Goal: Task Accomplishment & Management: Manage account settings

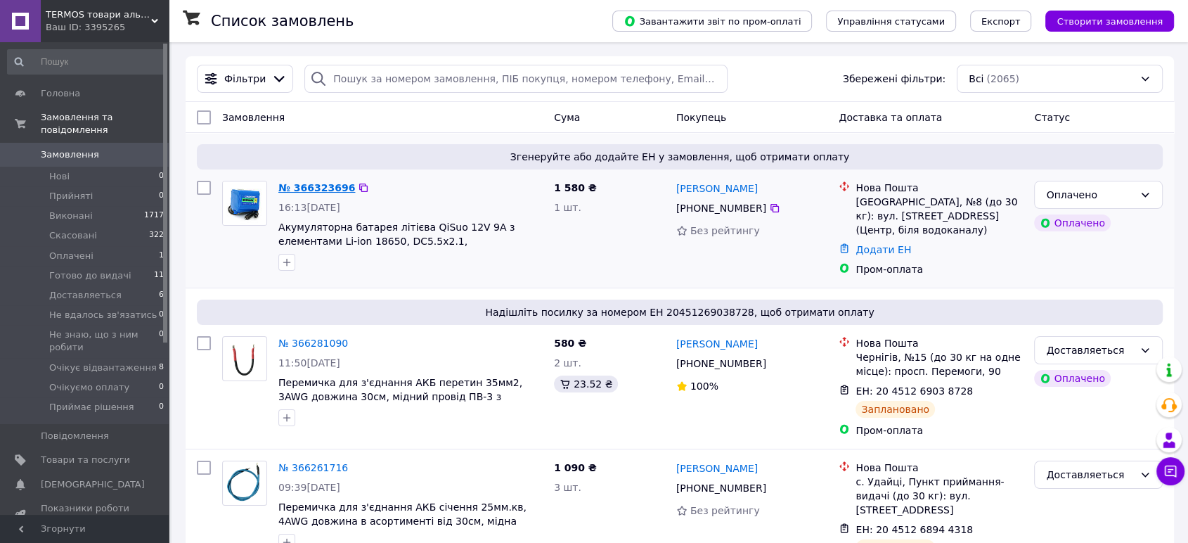
click at [318, 189] on link "№ 366323696" at bounding box center [316, 187] width 77 height 11
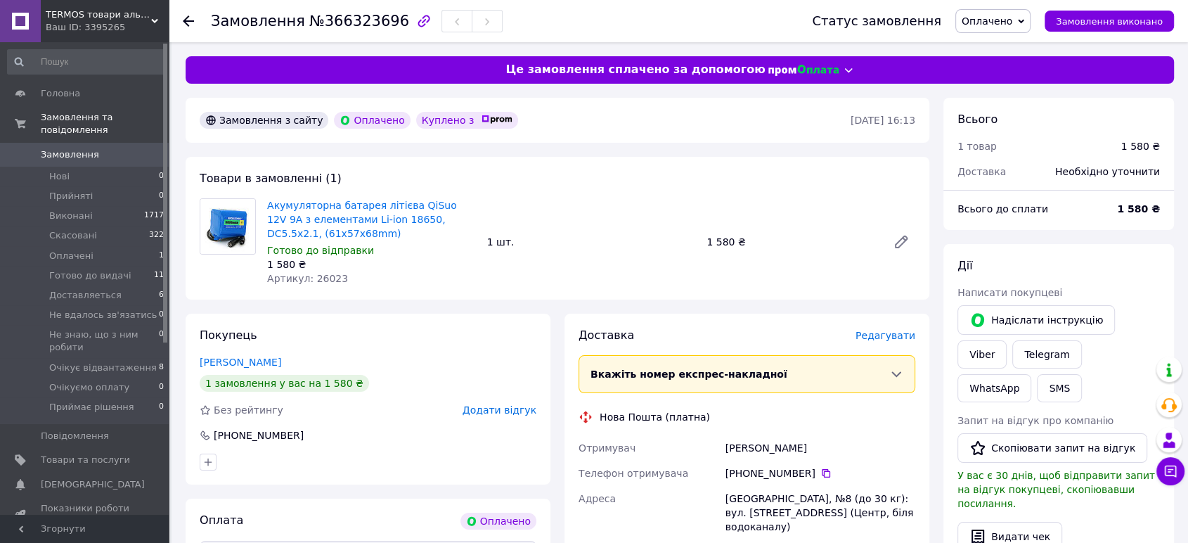
click at [322, 276] on span "Артикул: 26023" at bounding box center [307, 278] width 81 height 11
copy span "26023"
click at [644, 182] on div "Товари в замовленні (1) Акумуляторна батарея літієва QiSuo 12V 9A з елементами …" at bounding box center [558, 228] width 744 height 143
click at [631, 122] on div "Замовлення з сайту Оплачено Куплено з" at bounding box center [524, 120] width 654 height 22
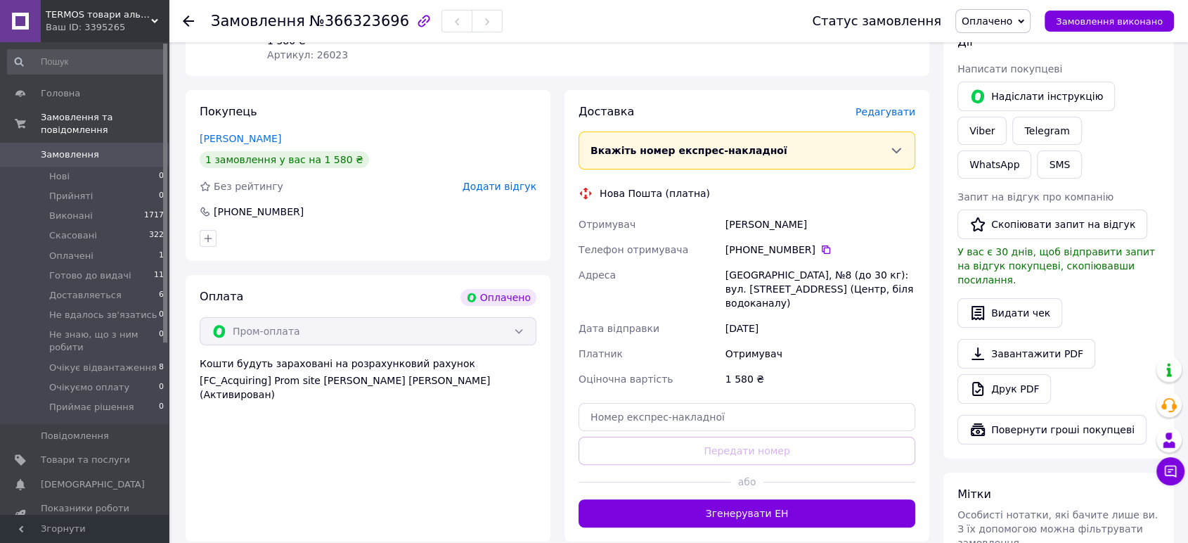
scroll to position [234, 0]
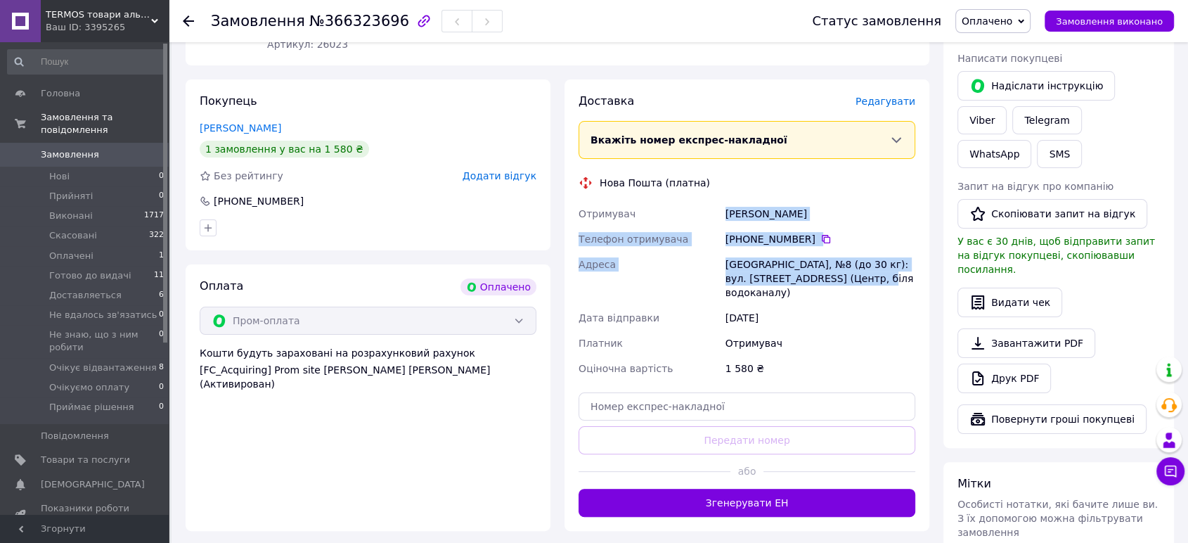
drag, startPoint x: 725, startPoint y: 209, endPoint x: 839, endPoint y: 274, distance: 130.9
click at [839, 274] on div "Отримувач [PERSON_NAME] Телефон отримувача +380 97 169 17 [GEOGRAPHIC_DATA], №8…" at bounding box center [747, 291] width 342 height 180
copy div "[PERSON_NAME] Телефон отримувача [PHONE_NUMBER]   [GEOGRAPHIC_DATA], №8 (до 30 …"
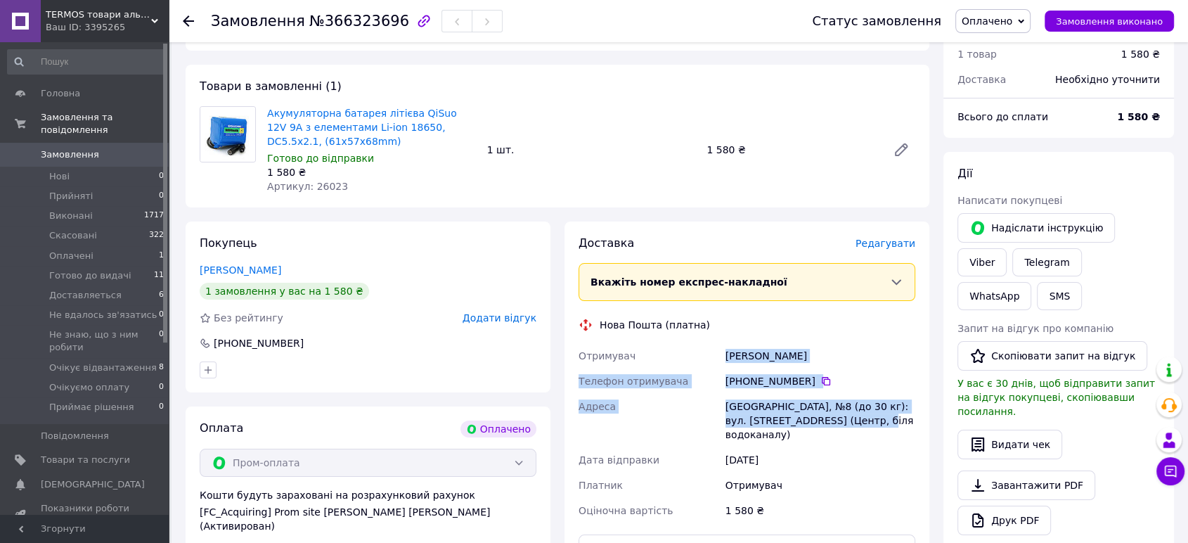
scroll to position [0, 0]
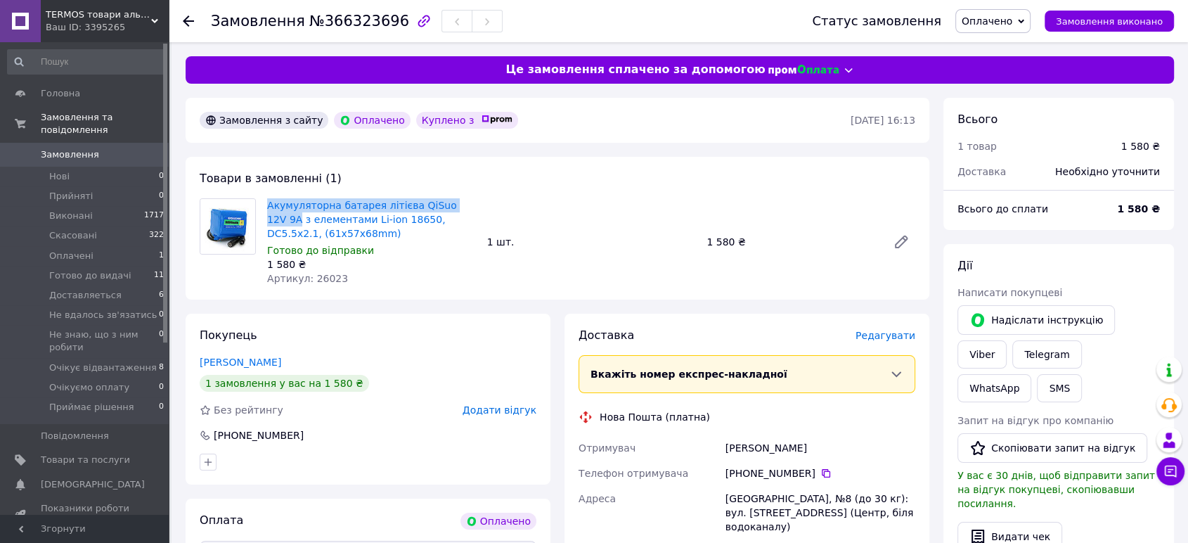
drag, startPoint x: 269, startPoint y: 195, endPoint x: 464, endPoint y: 195, distance: 194.7
click at [464, 195] on div "Акумуляторна батарея літієва QiSuo 12V 9A з елементами Li-ion 18650, DC5.5x2.1,…" at bounding box center [371, 241] width 220 height 93
copy link "Акумуляторна батарея літієва QiSuo 12V 9A"
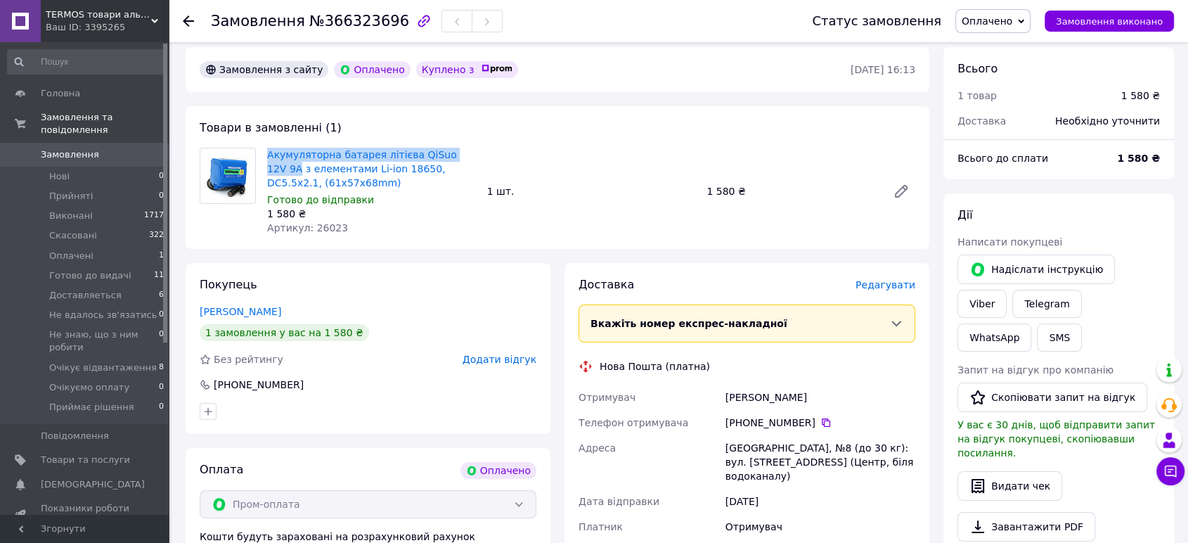
scroll to position [78, 0]
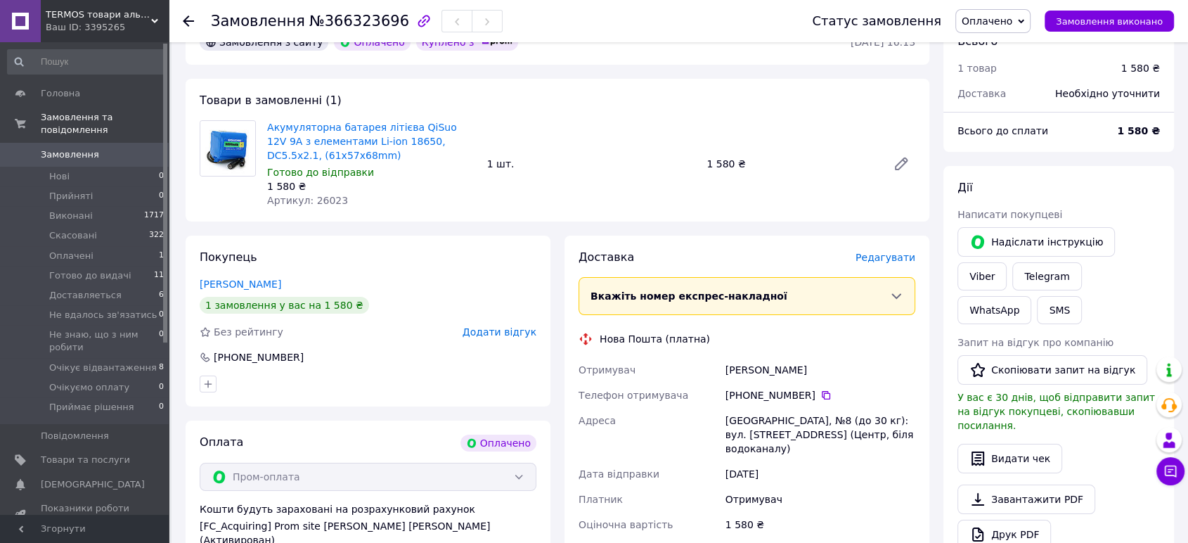
click at [342, 22] on span "№366323696" at bounding box center [359, 21] width 100 height 17
copy span "366323696"
click at [822, 394] on icon at bounding box center [826, 395] width 8 height 8
click at [741, 371] on div "[PERSON_NAME]" at bounding box center [819, 369] width 195 height 25
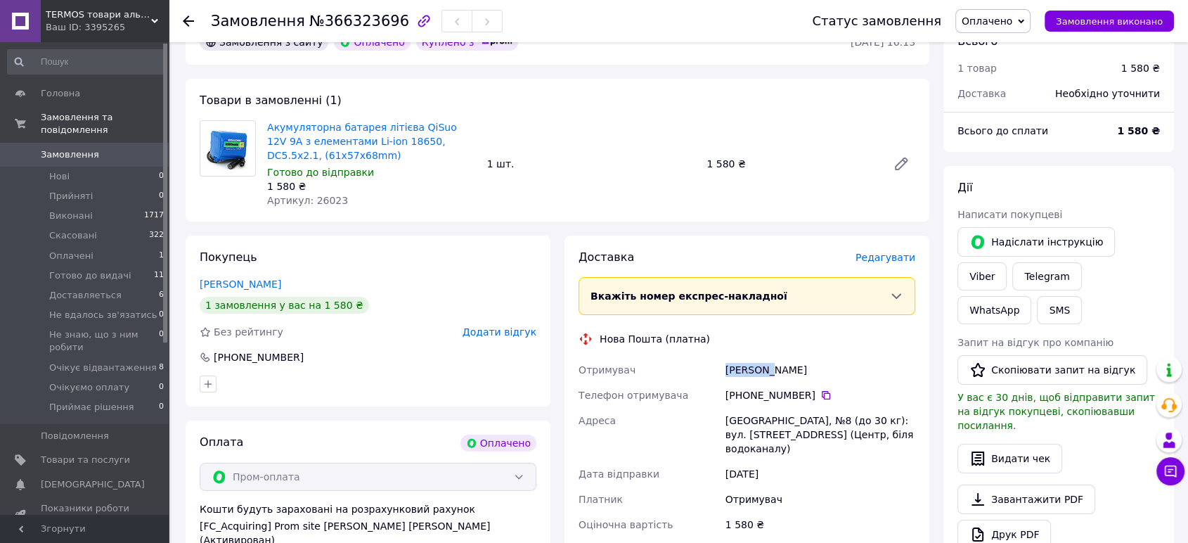
click at [741, 371] on div "[PERSON_NAME]" at bounding box center [819, 369] width 195 height 25
copy div "Карабін"
click at [785, 372] on div "[PERSON_NAME]" at bounding box center [819, 369] width 195 height 25
copy div "Роман"
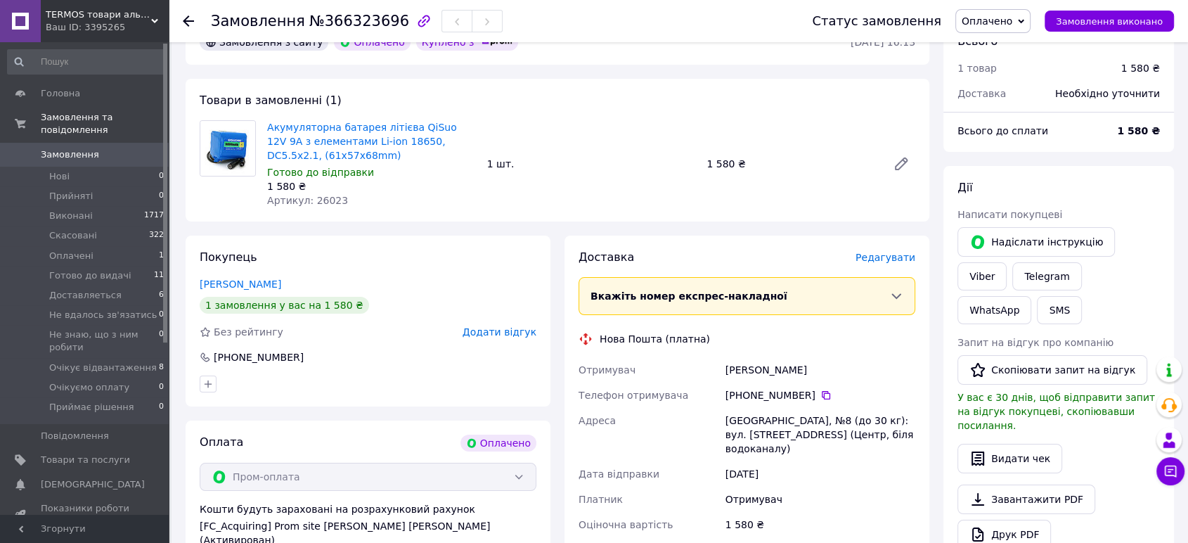
click at [748, 421] on div "[GEOGRAPHIC_DATA], №8 (до 30 кг): вул. [STREET_ADDRESS] (Центр, біля водоканалу)" at bounding box center [819, 434] width 195 height 53
copy div "[GEOGRAPHIC_DATA]"
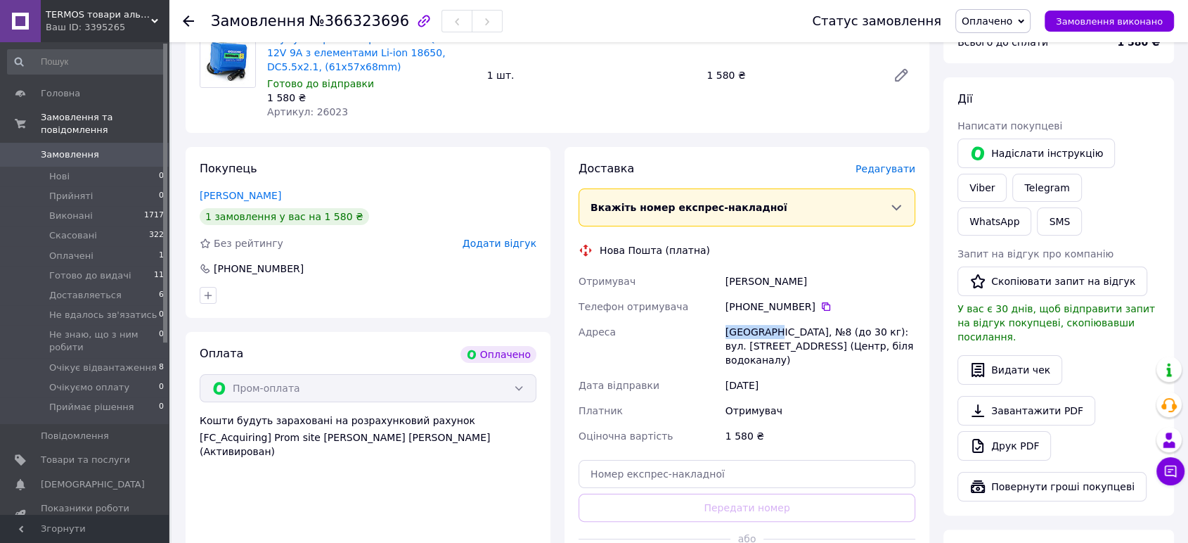
scroll to position [234, 0]
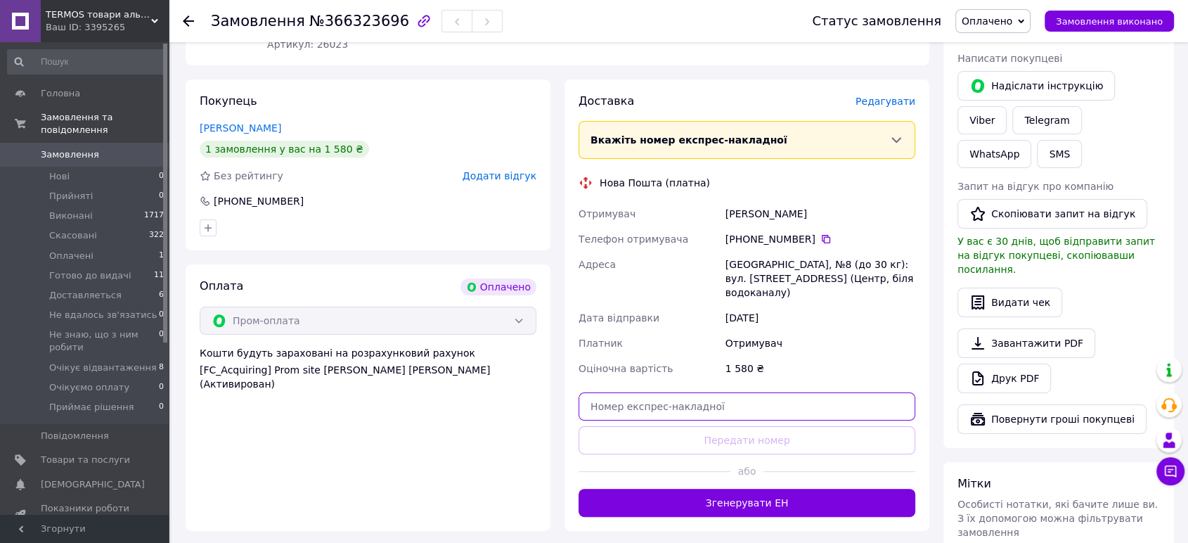
click at [658, 396] on input "text" at bounding box center [746, 406] width 337 height 28
paste input "20451269177525"
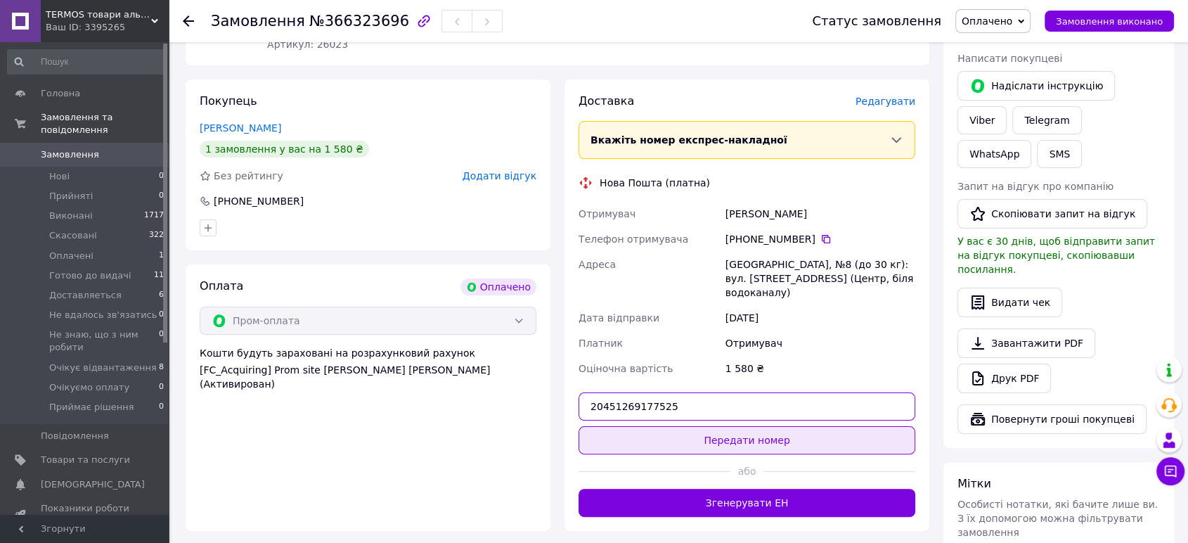
type input "20451269177525"
click at [751, 428] on button "Передати номер" at bounding box center [746, 440] width 337 height 28
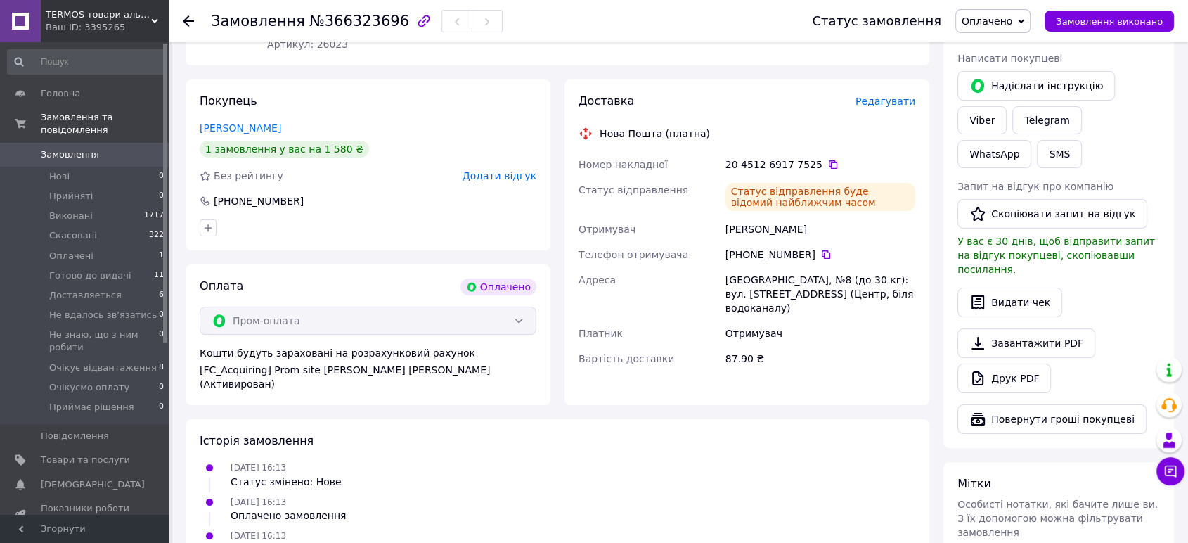
click at [1012, 21] on span "Оплачено" at bounding box center [986, 20] width 51 height 11
click at [1021, 120] on li "Очікує відвантаження" at bounding box center [1026, 118] width 140 height 21
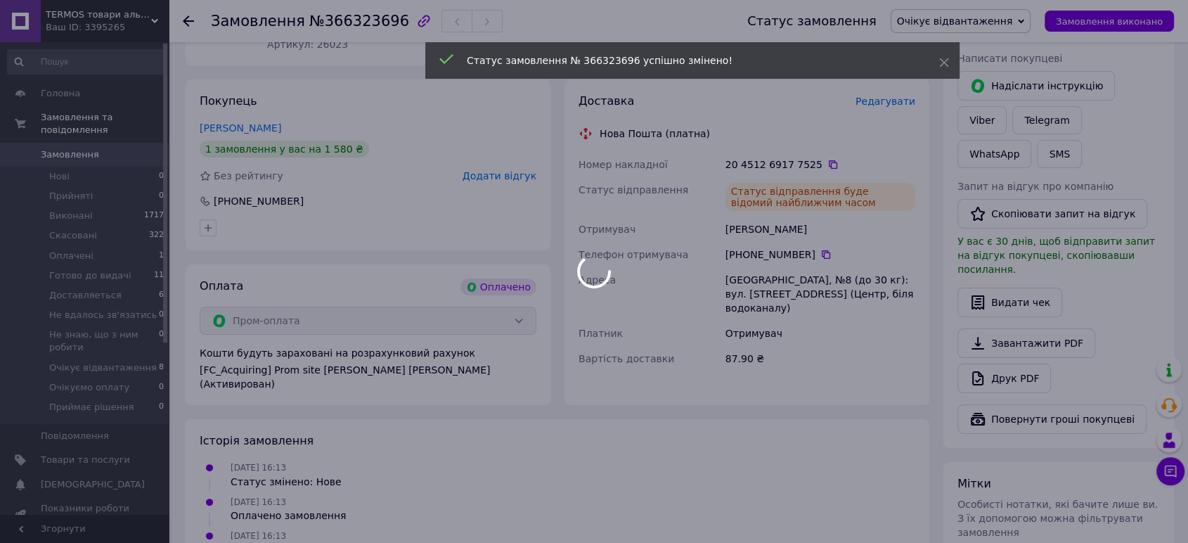
click at [700, 469] on div at bounding box center [594, 271] width 1188 height 543
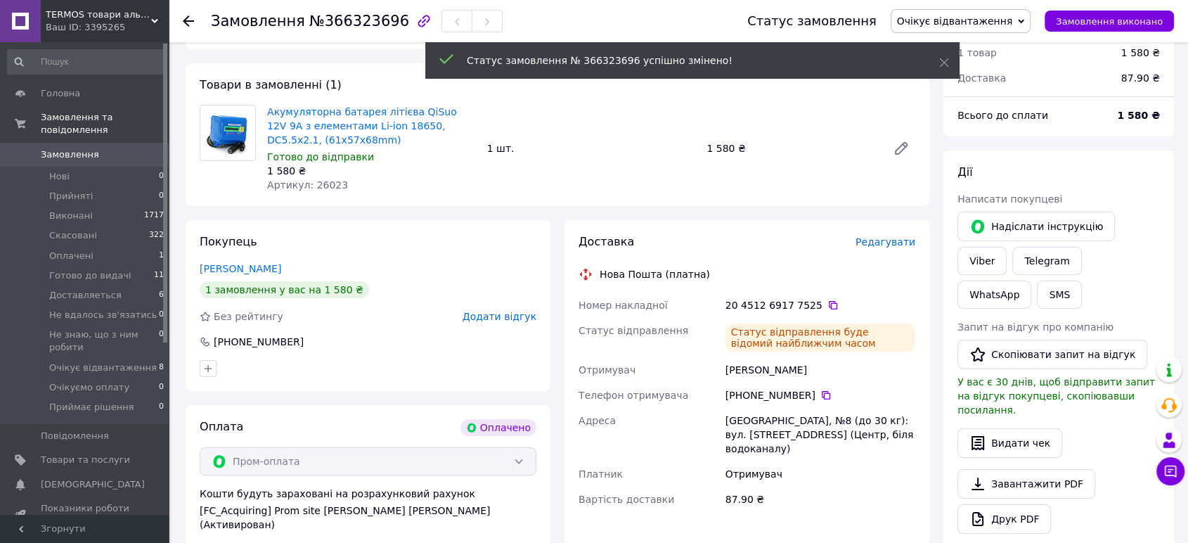
scroll to position [0, 0]
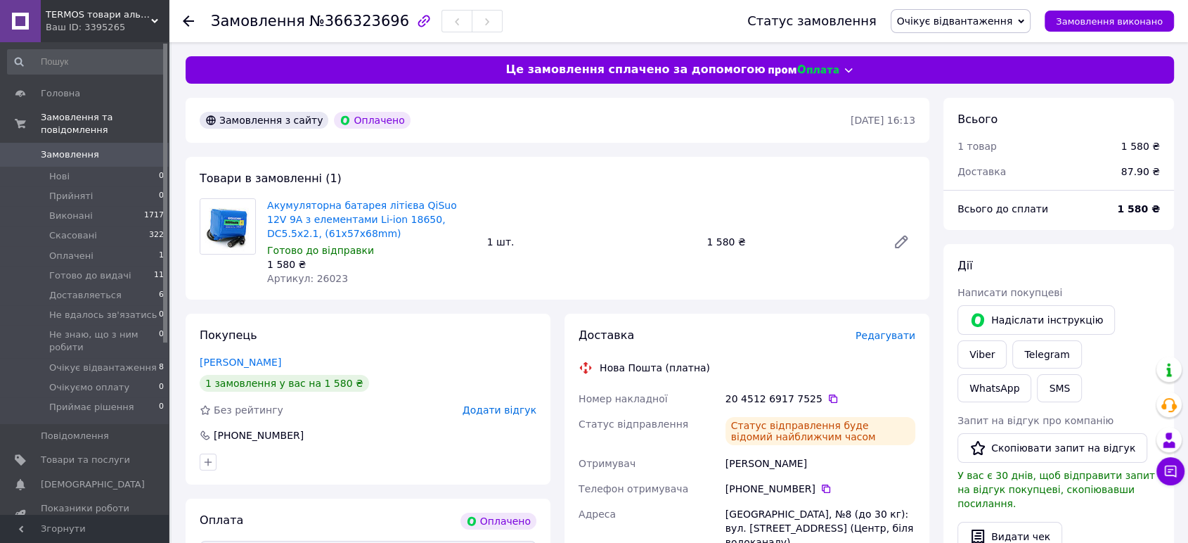
click at [188, 19] on icon at bounding box center [188, 20] width 11 height 11
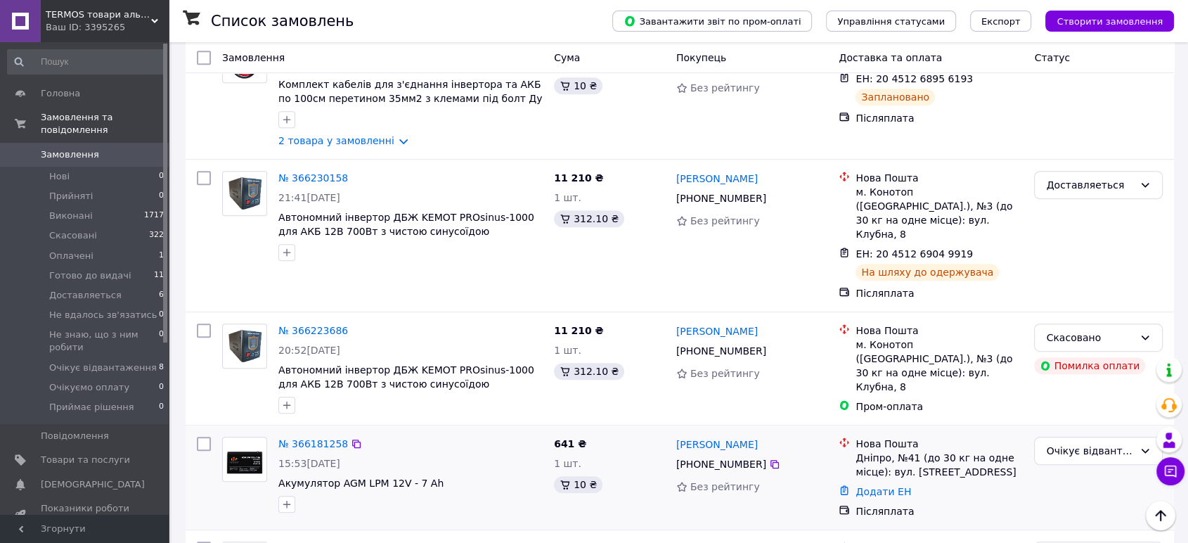
scroll to position [703, 0]
